Goal: Information Seeking & Learning: Learn about a topic

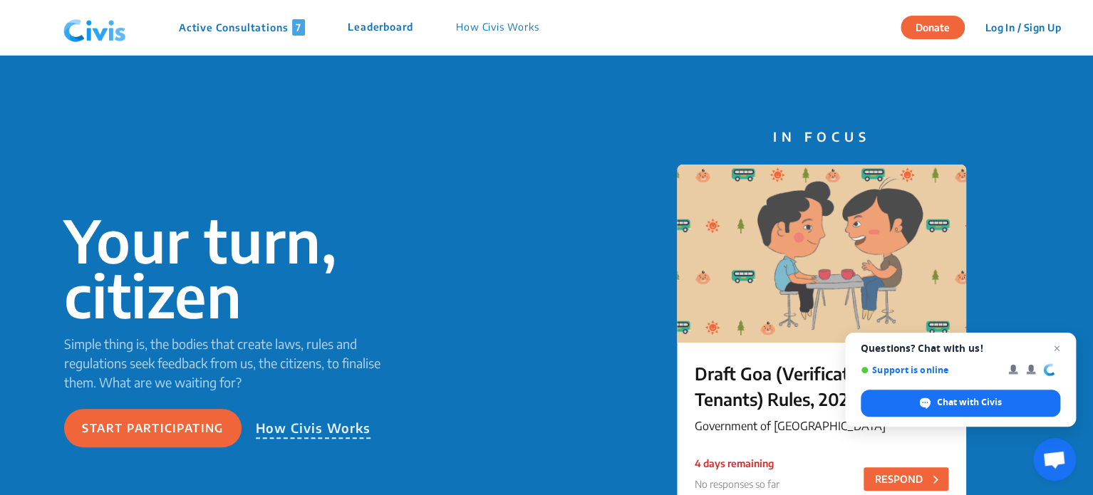
click at [221, 21] on p "Active Consultations 7" at bounding box center [242, 27] width 126 height 16
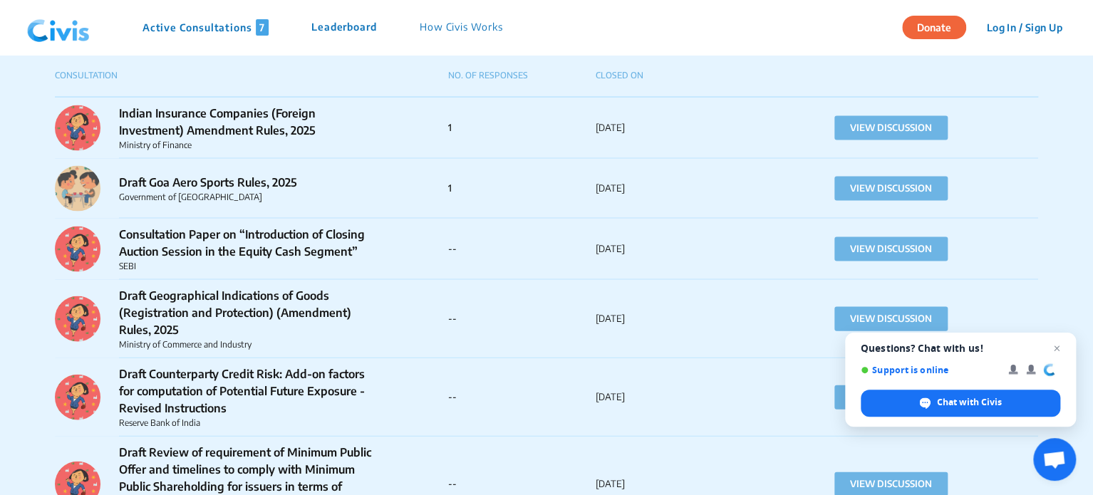
scroll to position [1365, 0]
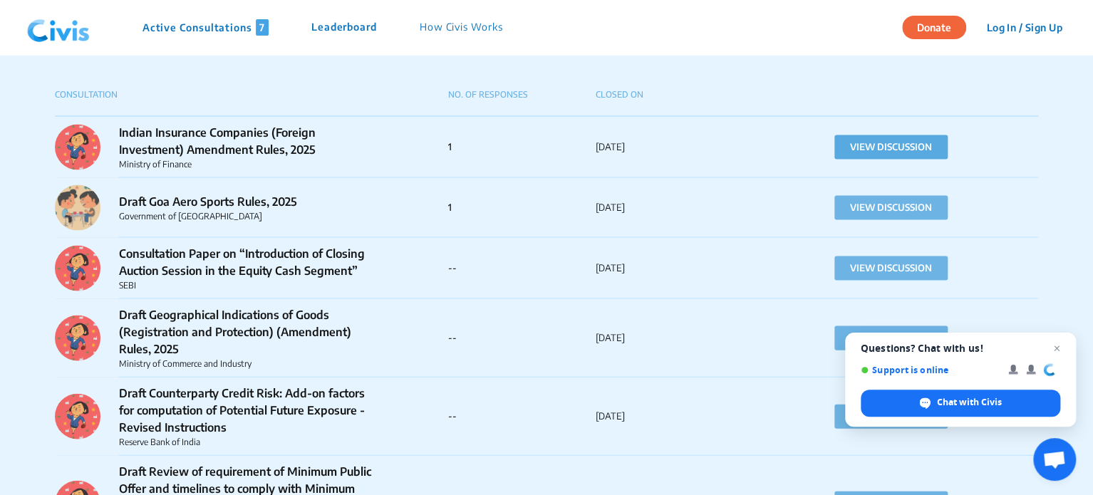
click at [846, 156] on button "VIEW DISCUSSION" at bounding box center [890, 147] width 113 height 24
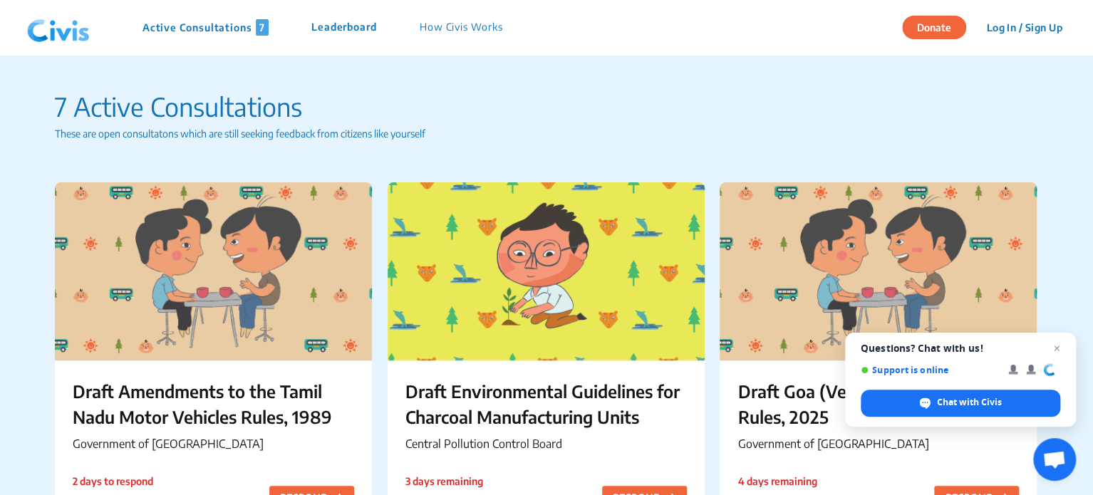
click at [455, 23] on p "How Civis Works" at bounding box center [461, 27] width 83 height 16
